Goal: Check status: Check status

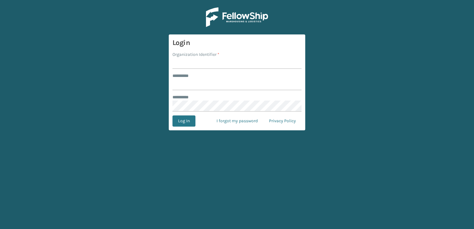
click at [205, 63] on input "Organization Identifier *" at bounding box center [237, 63] width 129 height 11
type input "superadminorganization"
type input "*********"
click at [173, 116] on button "Log In" at bounding box center [184, 121] width 23 height 11
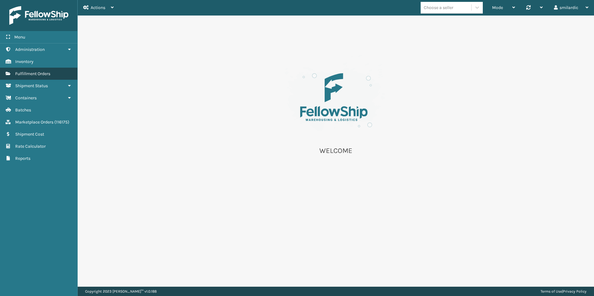
click at [43, 75] on span "Fulfillment Orders" at bounding box center [32, 73] width 35 height 5
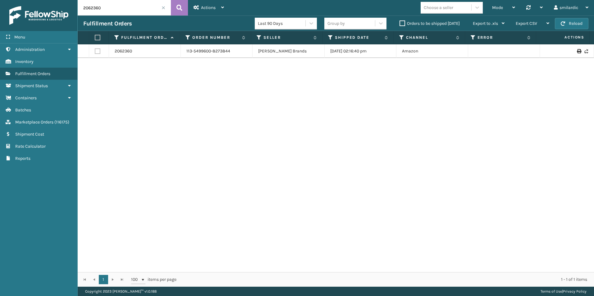
click at [116, 8] on input "2062360" at bounding box center [124, 8] width 93 height 16
paste input "text"
click at [183, 7] on button at bounding box center [179, 8] width 17 height 16
type input "2062360"
click at [125, 52] on link "2062360" at bounding box center [123, 51] width 17 height 6
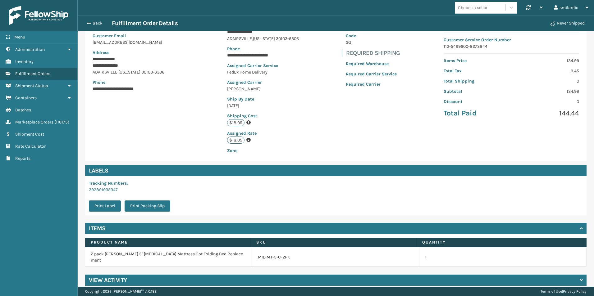
scroll to position [71, 0]
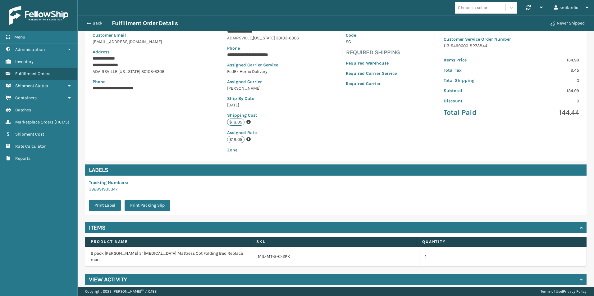
click at [276, 229] on div "View Activity" at bounding box center [335, 279] width 501 height 11
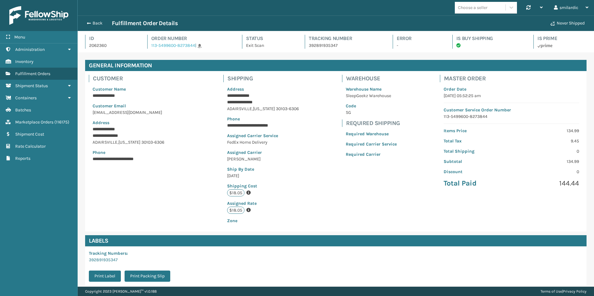
click at [177, 46] on link "113-5499600-8273844" at bounding box center [173, 45] width 44 height 5
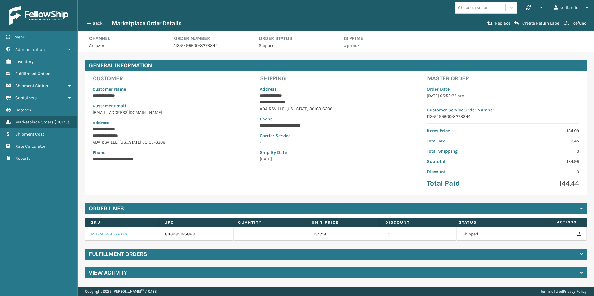
click at [123, 229] on link "MIL-MT-5-C-2PK-S" at bounding box center [109, 234] width 36 height 5
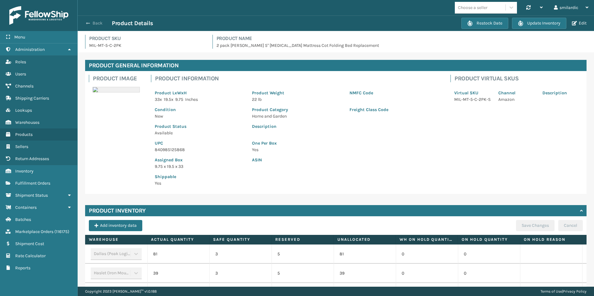
click at [95, 21] on button "Back" at bounding box center [97, 23] width 29 height 6
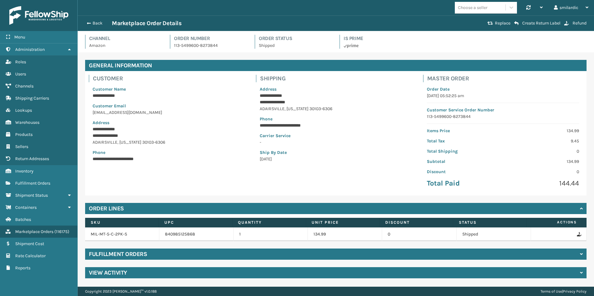
click at [203, 229] on div "View Activity" at bounding box center [335, 272] width 501 height 11
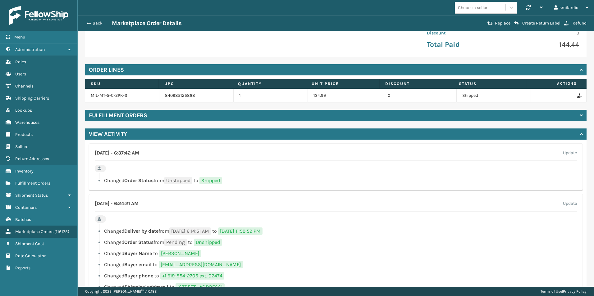
scroll to position [118, 0]
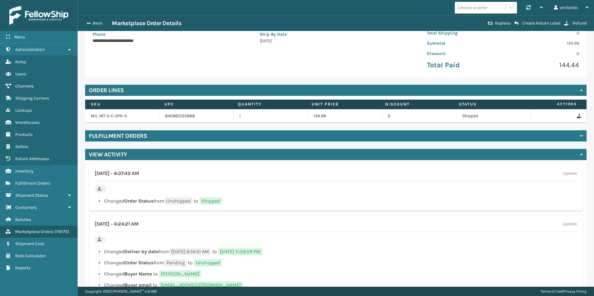
click at [174, 135] on div "Fulfillment Orders" at bounding box center [335, 135] width 501 height 11
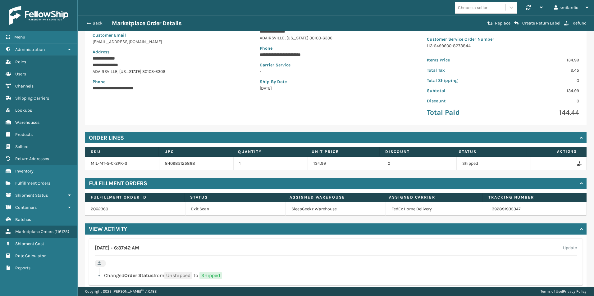
scroll to position [0, 0]
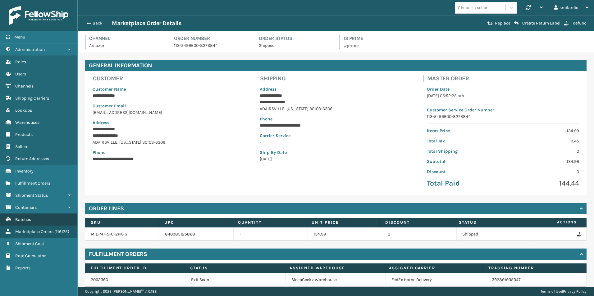
click at [33, 218] on link "Batches" at bounding box center [38, 220] width 77 height 12
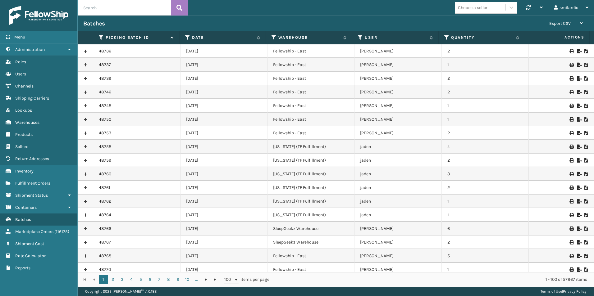
click at [85, 52] on link at bounding box center [85, 51] width 15 height 10
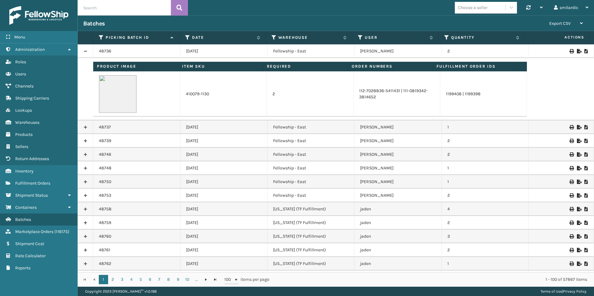
click at [86, 51] on link at bounding box center [85, 51] width 15 height 10
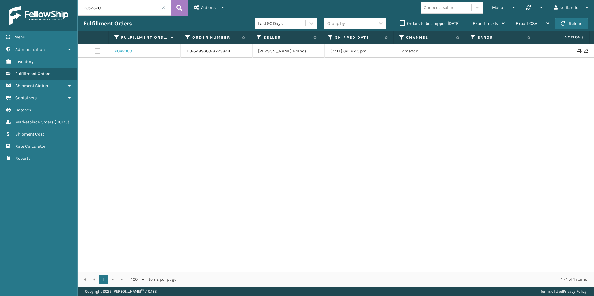
click at [121, 51] on link "2062360" at bounding box center [123, 51] width 17 height 6
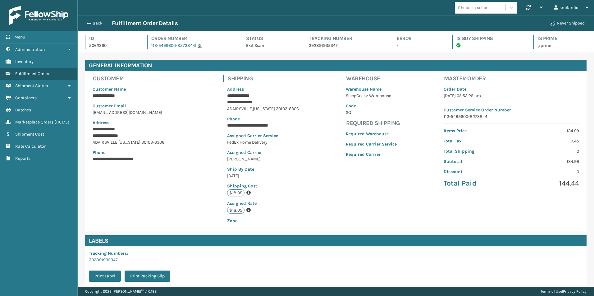
scroll to position [15, 516]
drag, startPoint x: 93, startPoint y: 134, endPoint x: 128, endPoint y: 134, distance: 35.7
click at [128, 134] on p "**********" at bounding box center [137, 136] width 88 height 7
drag, startPoint x: 128, startPoint y: 134, endPoint x: 155, endPoint y: 148, distance: 29.9
click at [154, 148] on div "**********" at bounding box center [136, 124] width 95 height 84
